Goal: Information Seeking & Learning: Learn about a topic

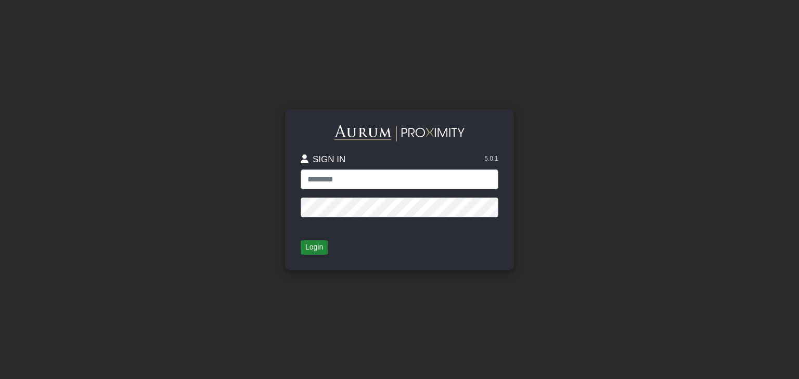
type input "**********"
click at [321, 246] on button "Login" at bounding box center [314, 247] width 27 height 15
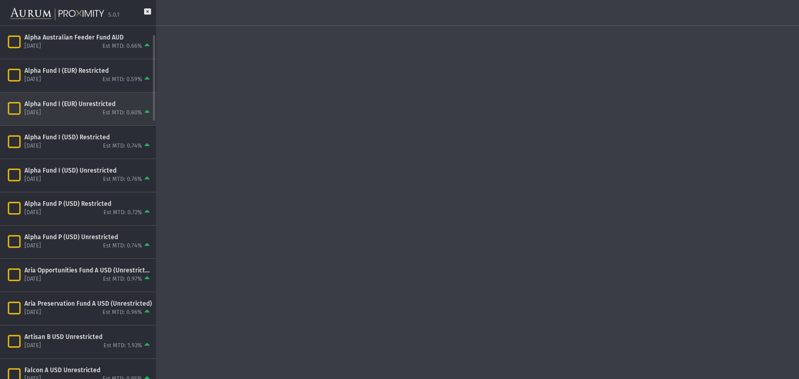
scroll to position [133, 0]
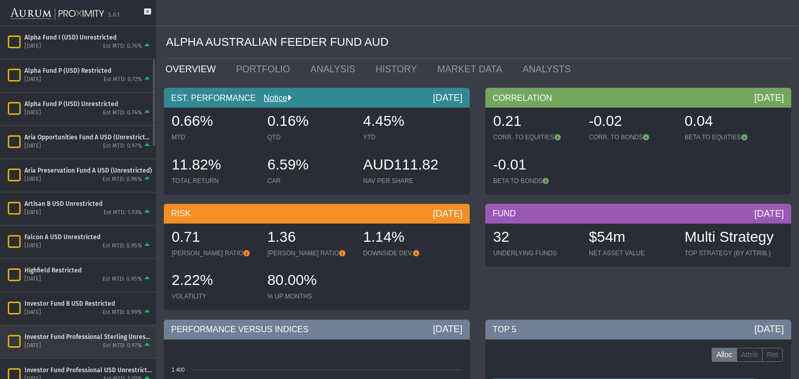
click at [52, 336] on div "Investor Fund Professional Sterling Unrestricted" at bounding box center [87, 337] width 127 height 8
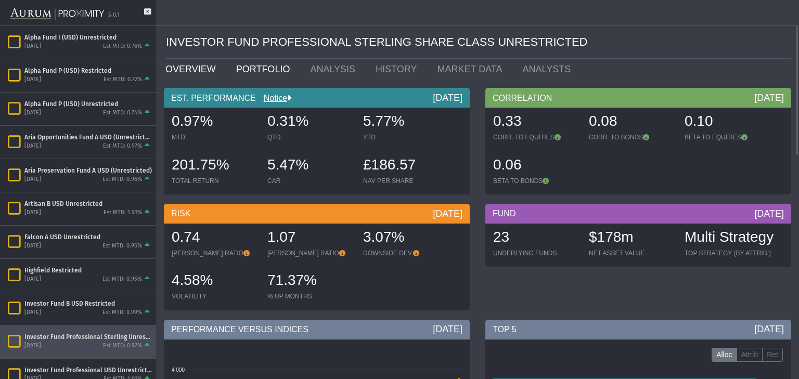
click at [237, 66] on link "PORTFOLIO" at bounding box center [265, 69] width 74 height 21
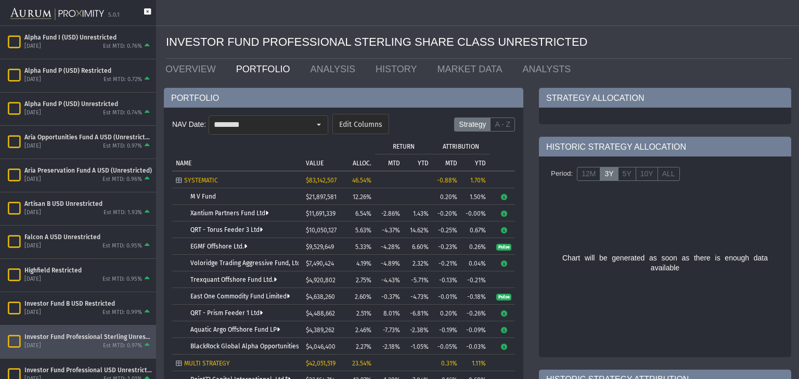
drag, startPoint x: 151, startPoint y: 8, endPoint x: 145, endPoint y: 10, distance: 5.9
click at [149, 8] on div "5.0.1" at bounding box center [78, 13] width 156 height 26
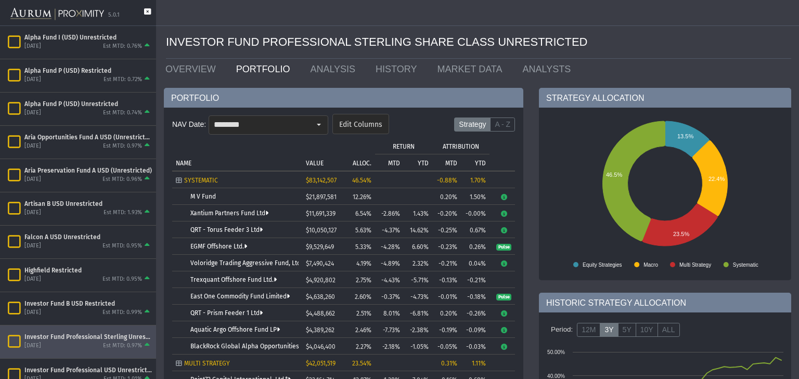
click at [146, 10] on icon at bounding box center [147, 16] width 7 height 17
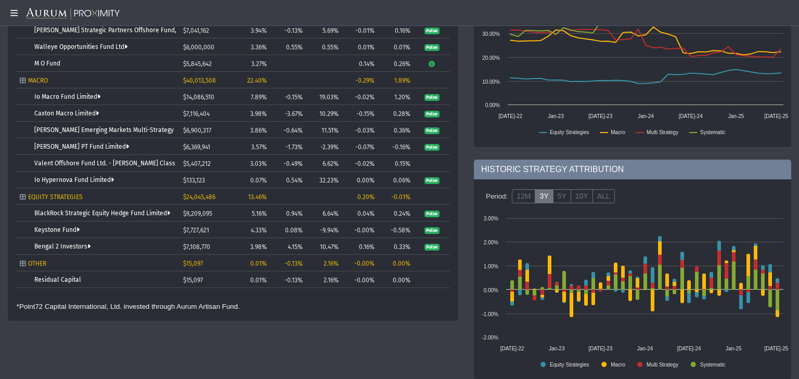
scroll to position [333, 0]
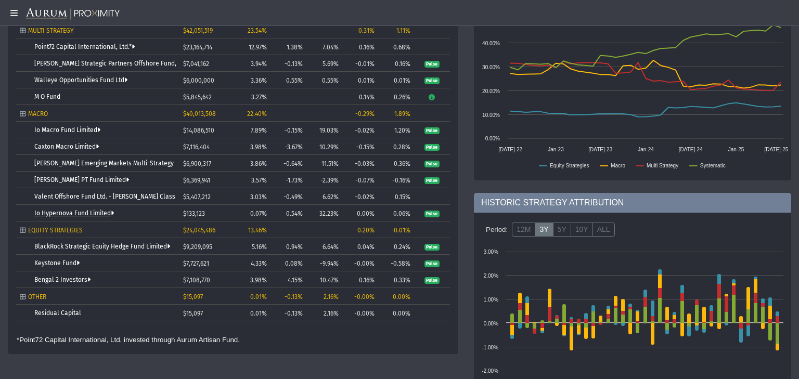
click at [85, 211] on link "Io Hypernova Fund Limited" at bounding box center [74, 213] width 80 height 7
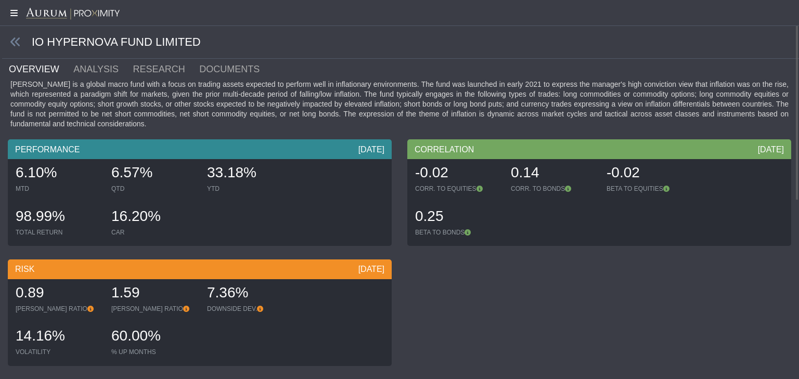
click at [15, 15] on icon at bounding box center [13, 13] width 26 height 8
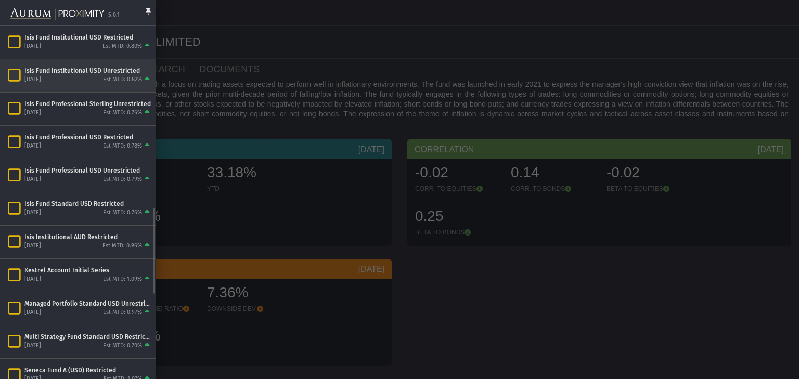
scroll to position [799, 0]
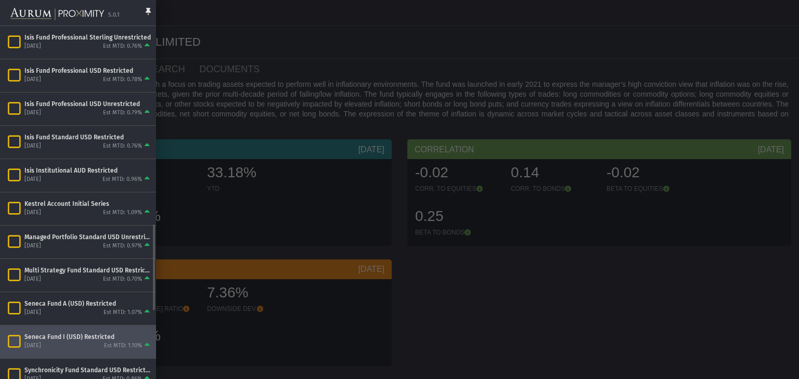
click at [70, 336] on div "Seneca Fund I (USD) Restricted" at bounding box center [87, 337] width 127 height 8
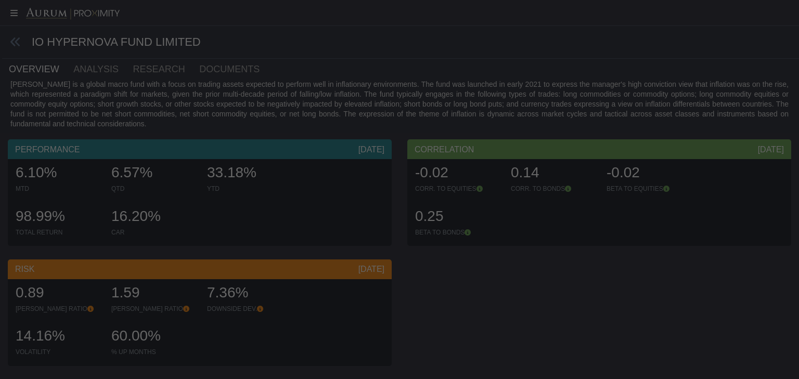
click at [70, 335] on mat-sidenav-container "5.0.1 Pull down to refresh... Release to refresh... Refreshing... Alpha Austral…" at bounding box center [399, 189] width 799 height 379
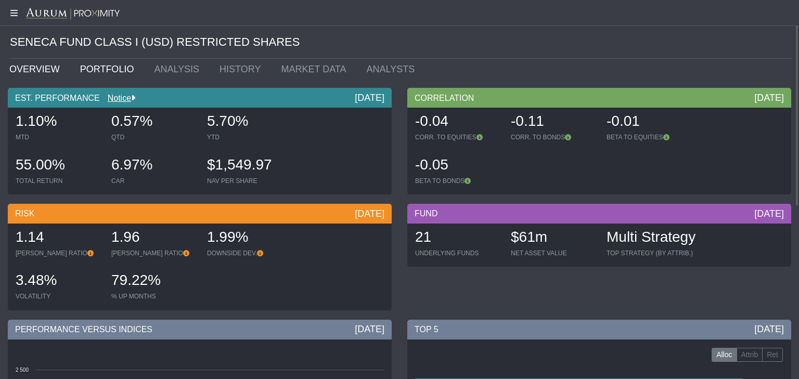
click at [86, 69] on link "PORTFOLIO" at bounding box center [109, 69] width 74 height 21
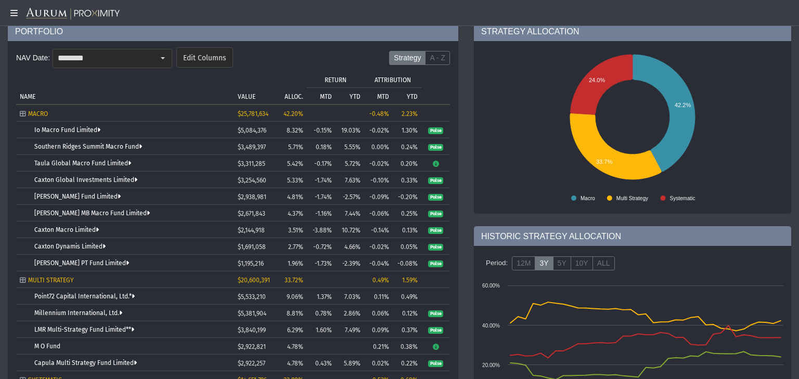
scroll to position [33, 0]
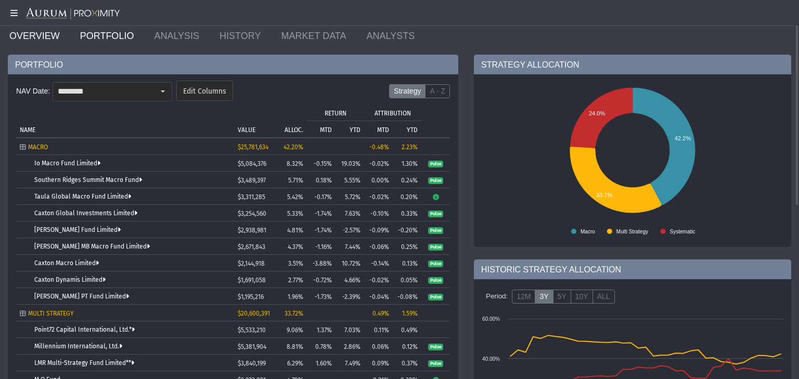
click at [25, 35] on link "OVERVIEW" at bounding box center [37, 35] width 71 height 21
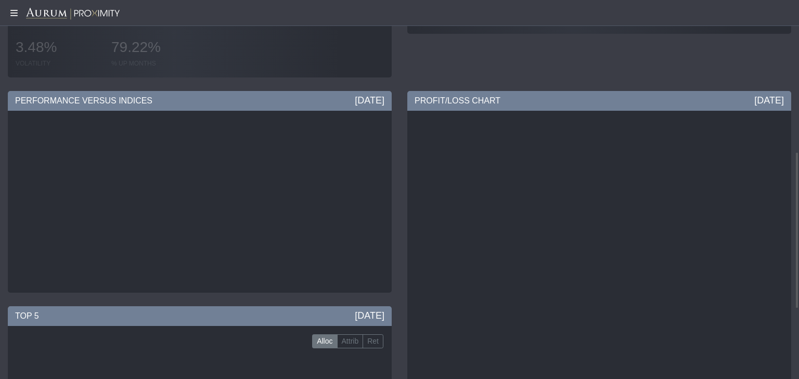
scroll to position [316, 0]
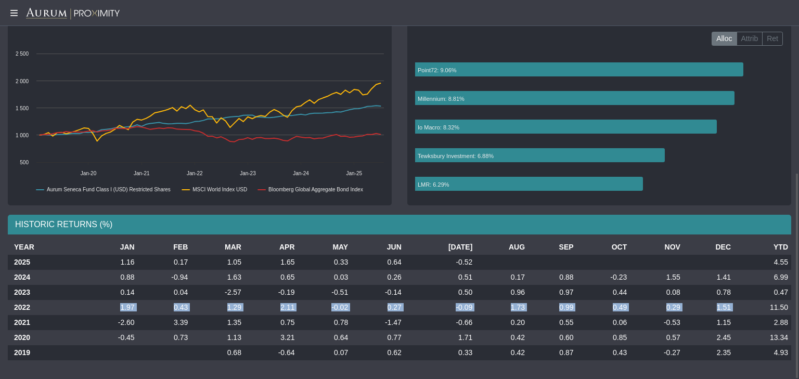
drag, startPoint x: 770, startPoint y: 308, endPoint x: 120, endPoint y: 304, distance: 650.5
click at [120, 304] on tr "2022 1.97 0.43 1.29 2.11 -0.02 0.27 -0.09 1.73 0.99 0.49 0.29 1.51 11.50" at bounding box center [400, 307] width 784 height 15
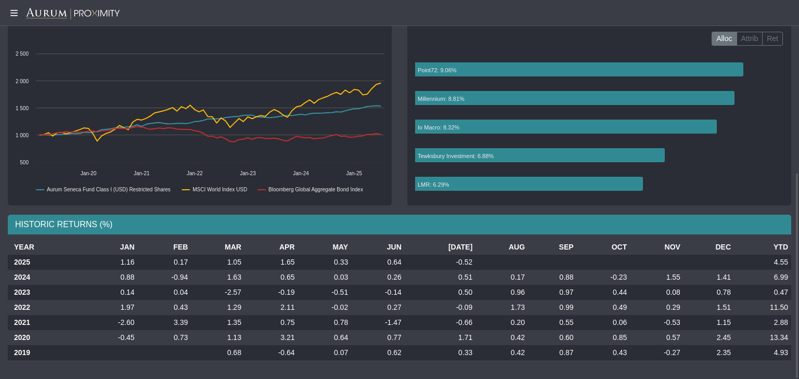
click at [107, 270] on td "0.88" at bounding box center [111, 277] width 54 height 15
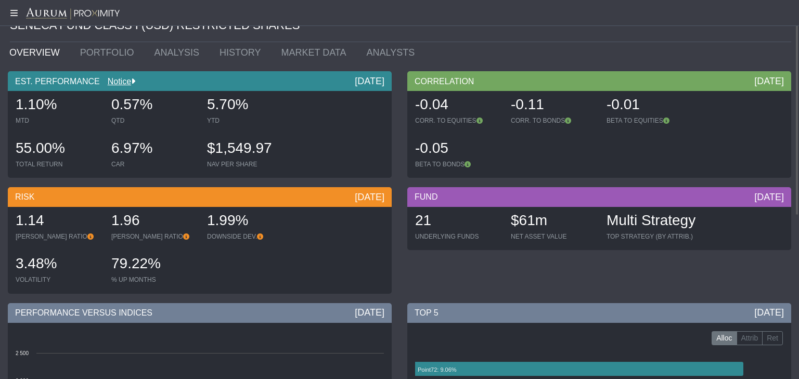
scroll to position [0, 0]
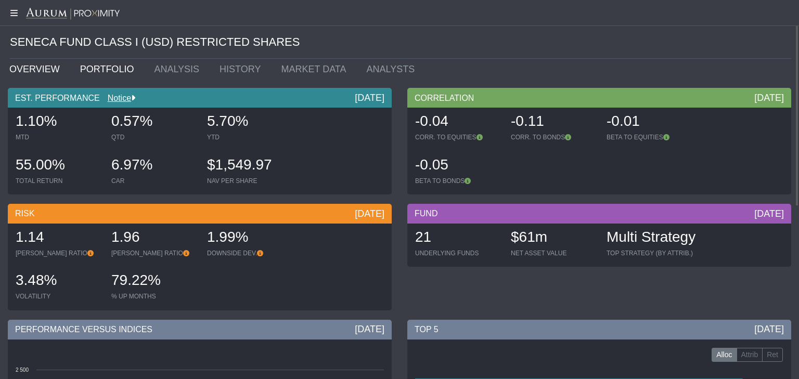
click at [111, 74] on link "PORTFOLIO" at bounding box center [109, 69] width 74 height 21
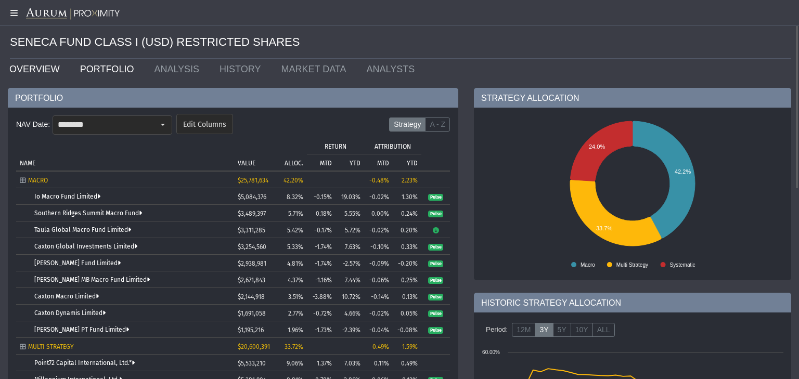
click at [36, 73] on link "OVERVIEW" at bounding box center [37, 69] width 71 height 21
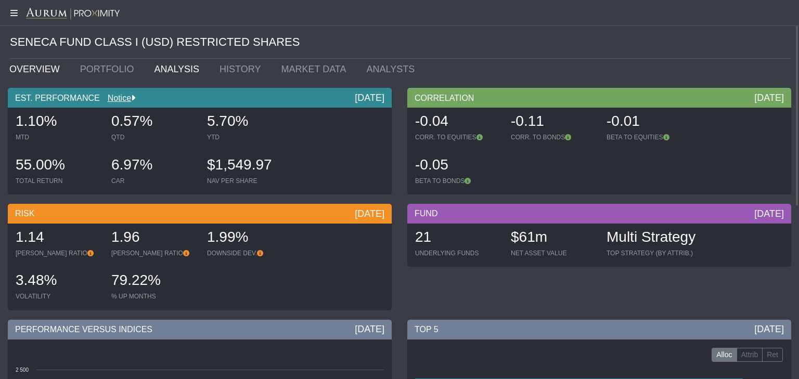
click at [174, 65] on link "ANALYSIS" at bounding box center [179, 69] width 66 height 21
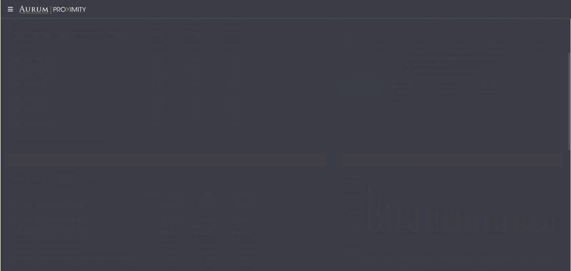
scroll to position [300, 0]
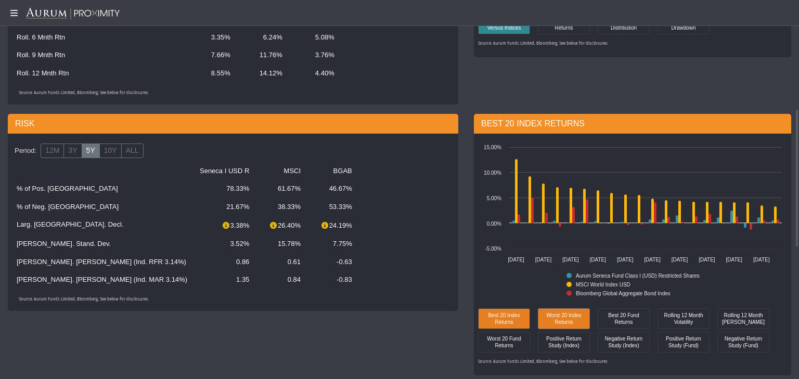
click at [555, 326] on div "Worst 20 Index Returns" at bounding box center [564, 318] width 47 height 15
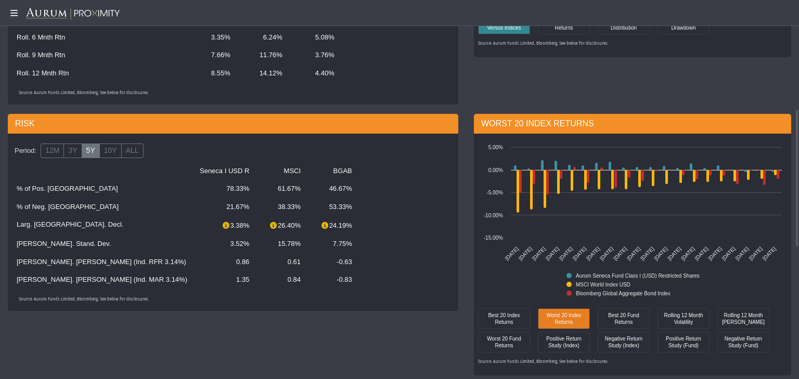
click at [567, 219] on rect at bounding box center [632, 225] width 309 height 167
click at [100, 153] on label "10Y" at bounding box center [110, 151] width 22 height 15
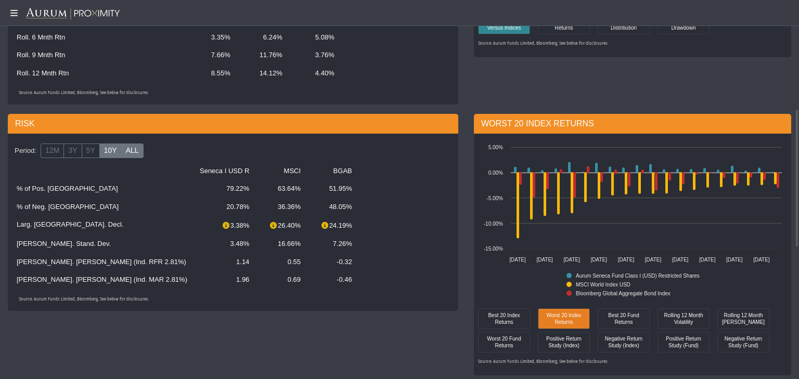
click at [121, 152] on label "ALL" at bounding box center [132, 151] width 22 height 15
click at [416, 238] on table "Seneca I USD R MSCI BGAB % of Pos. Rtns 79.22% 63.64% 51.95% % of Neg. Rtns 20.…" at bounding box center [232, 225] width 445 height 126
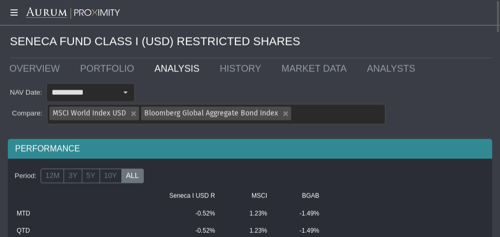
scroll to position [0, 0]
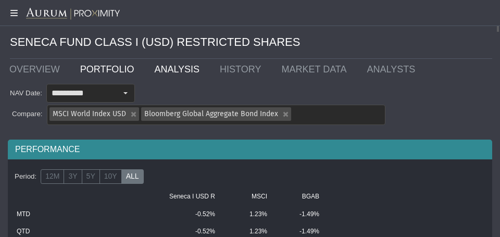
click at [104, 72] on link "PORTFOLIO" at bounding box center [109, 69] width 74 height 21
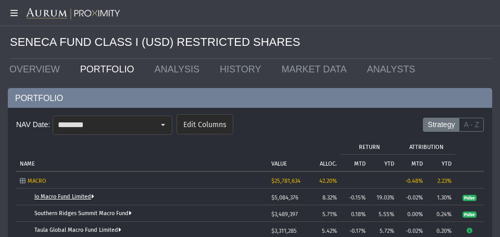
click at [55, 199] on link "Io Macro Fund Limited" at bounding box center [64, 196] width 60 height 7
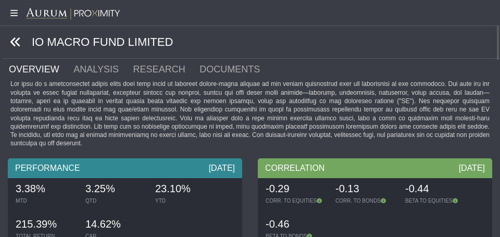
click at [19, 40] on icon at bounding box center [15, 41] width 11 height 11
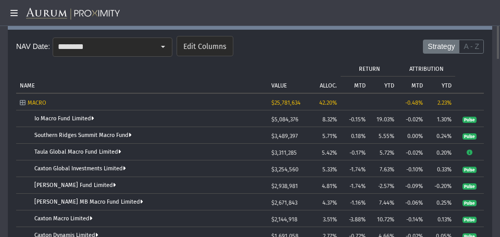
scroll to position [91, 0]
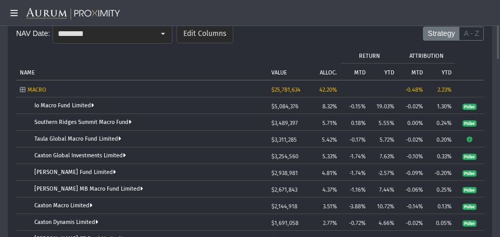
click at [303, 44] on form "NAV Date: ******** Edit Columns Strategy A - Z" at bounding box center [249, 36] width 467 height 31
